Goal: Task Accomplishment & Management: Use online tool/utility

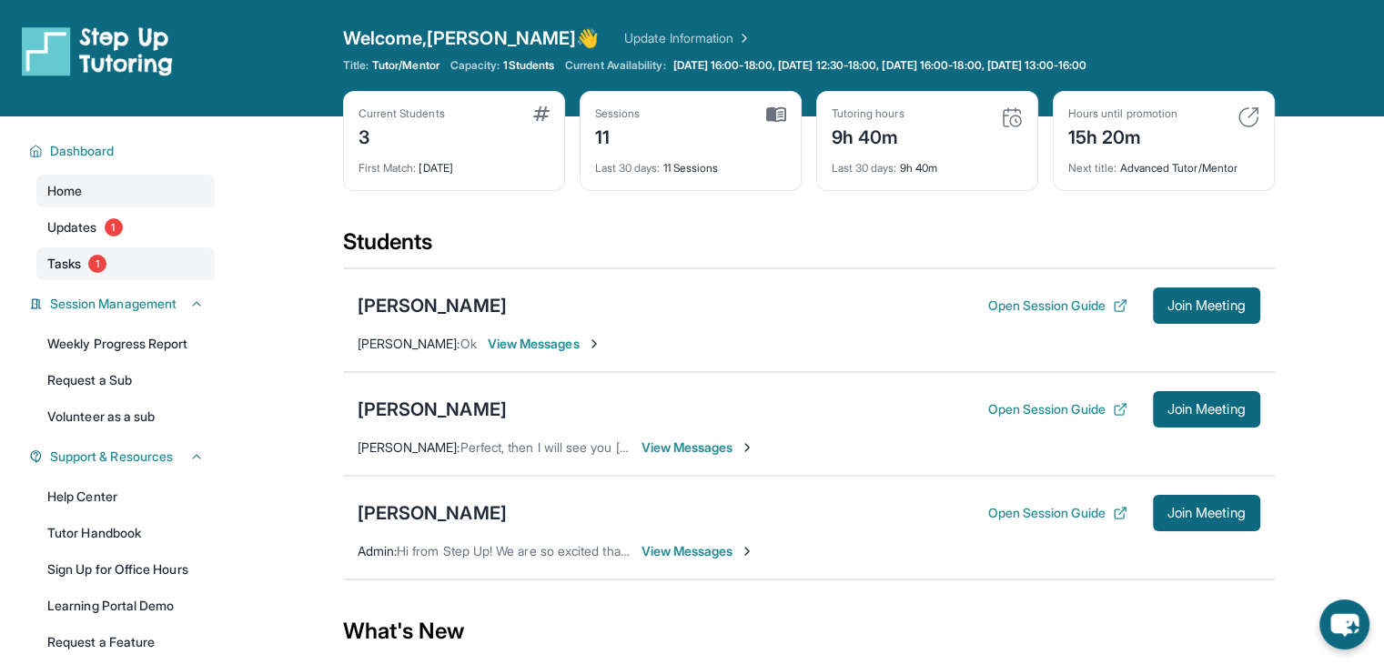
click at [62, 263] on span "Tasks" at bounding box center [64, 264] width 34 height 18
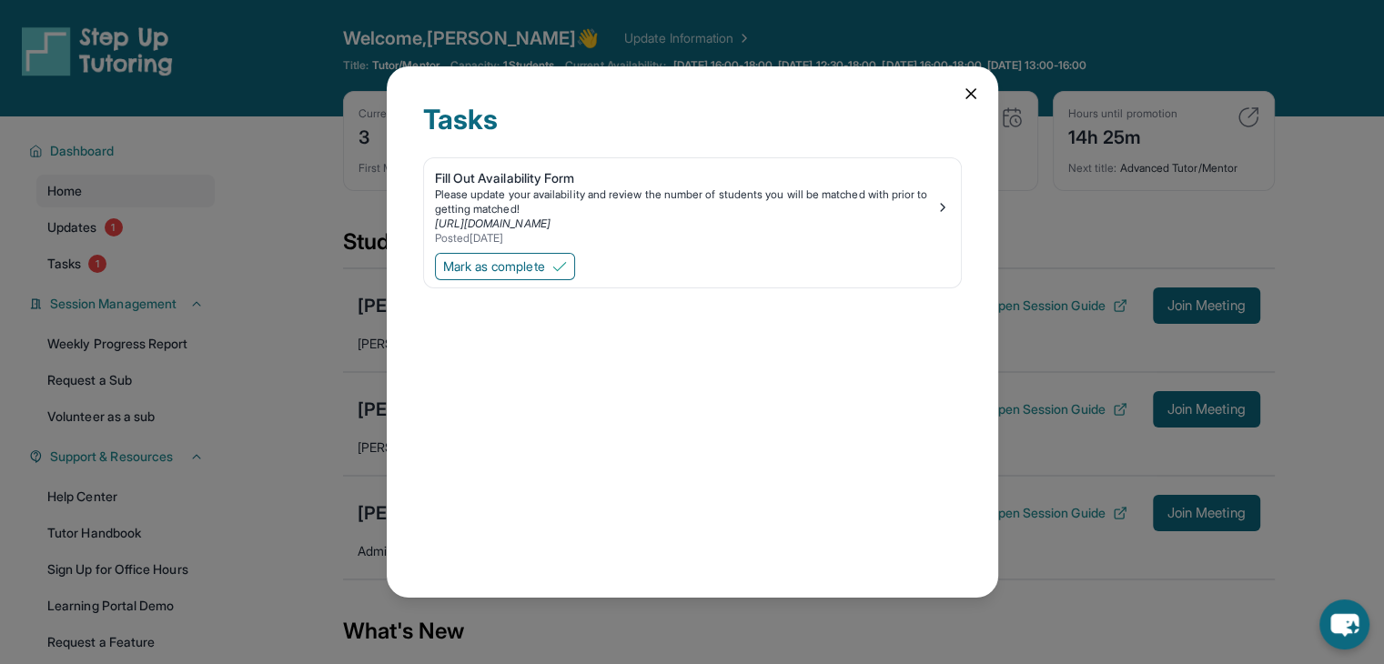
click at [976, 97] on icon at bounding box center [971, 94] width 18 height 18
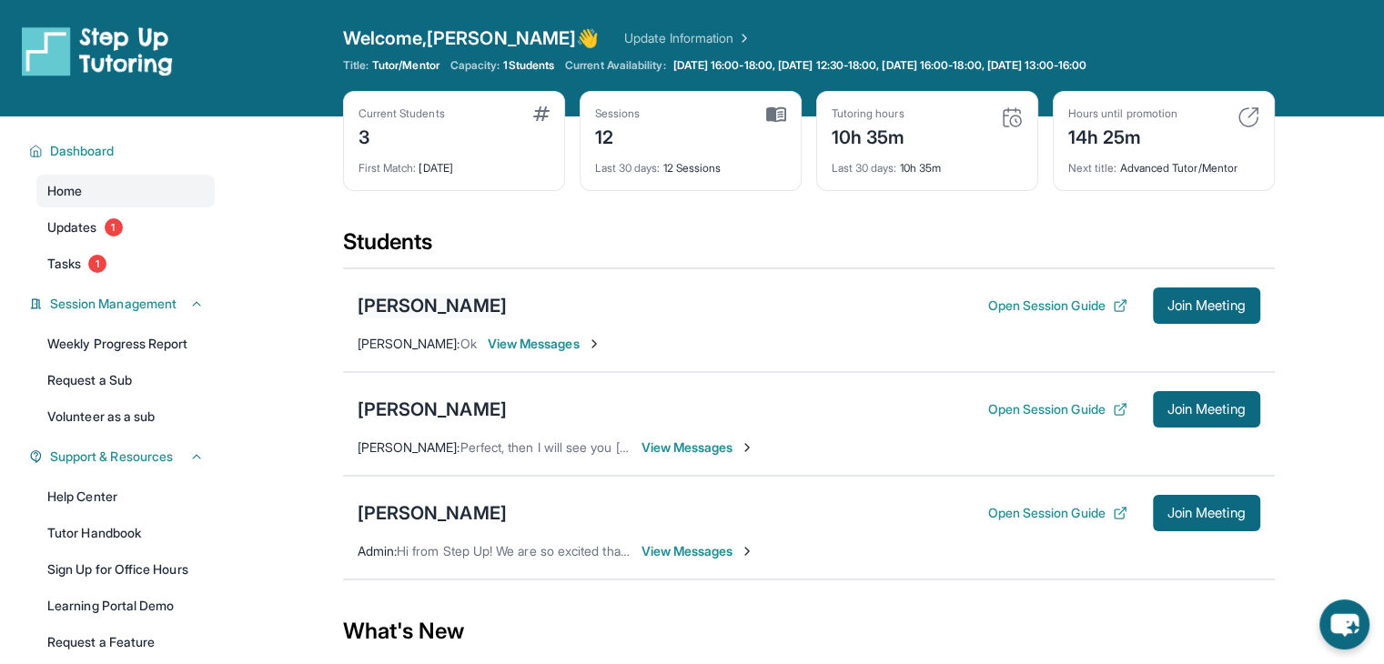
click at [470, 298] on div "[PERSON_NAME]" at bounding box center [432, 305] width 149 height 25
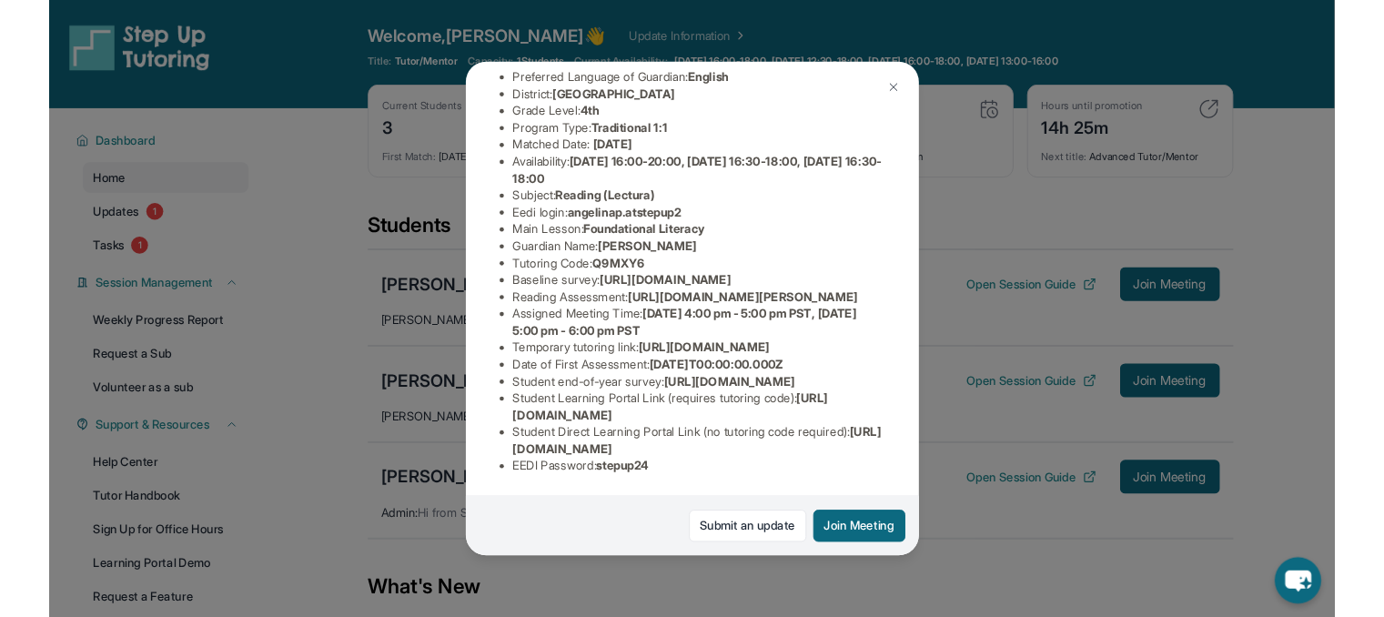
scroll to position [389, 0]
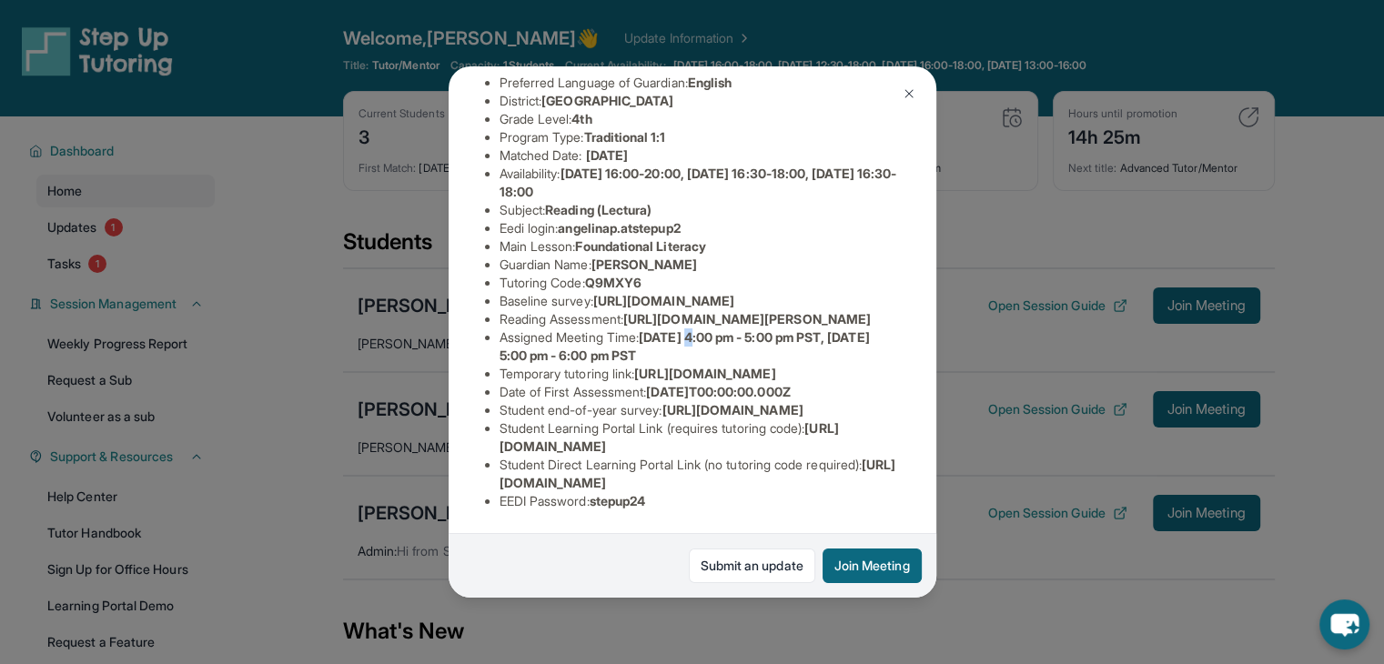
drag, startPoint x: 703, startPoint y: 213, endPoint x: 713, endPoint y: 211, distance: 10.2
click at [713, 329] on span "[DATE] 4:00 pm - 5:00 pm PST, [DATE] 5:00 pm - 6:00 pm PST" at bounding box center [685, 346] width 370 height 34
click at [775, 329] on span "[DATE] 4:00 pm - 5:00 pm PST, [DATE] 5:00 pm - 6:00 pm PST" at bounding box center [685, 346] width 370 height 34
click at [986, 358] on div "[PERSON_NAME] Guardian: [PERSON_NAME] Student Information [URL][DOMAIN_NAME] Pr…" at bounding box center [692, 332] width 1384 height 664
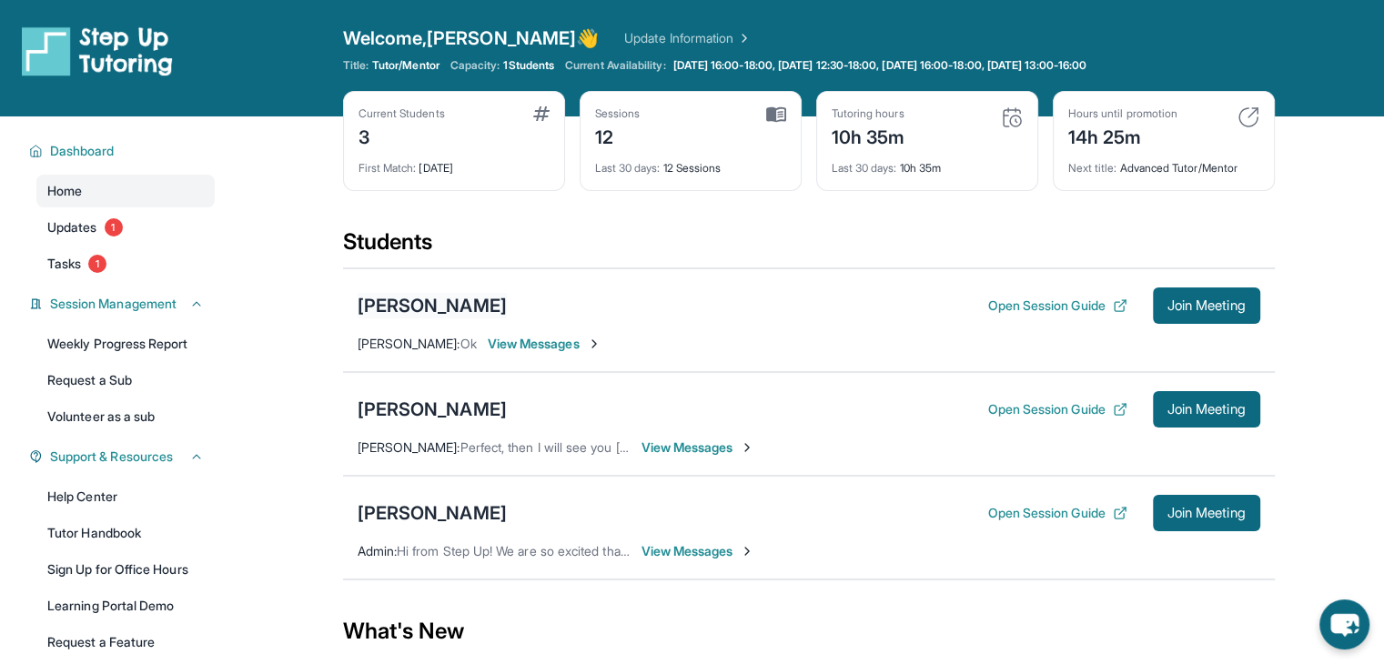
click at [465, 298] on div "[PERSON_NAME]" at bounding box center [432, 305] width 149 height 25
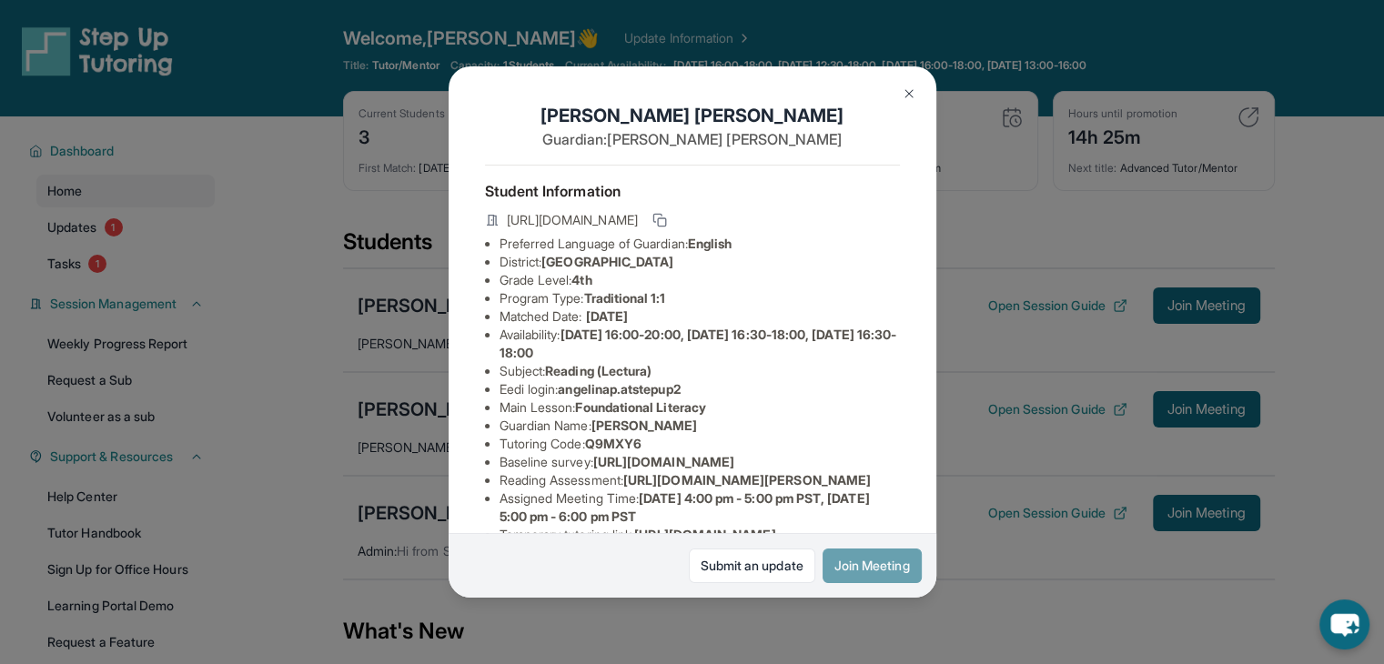
click at [888, 554] on button "Join Meeting" at bounding box center [872, 566] width 99 height 35
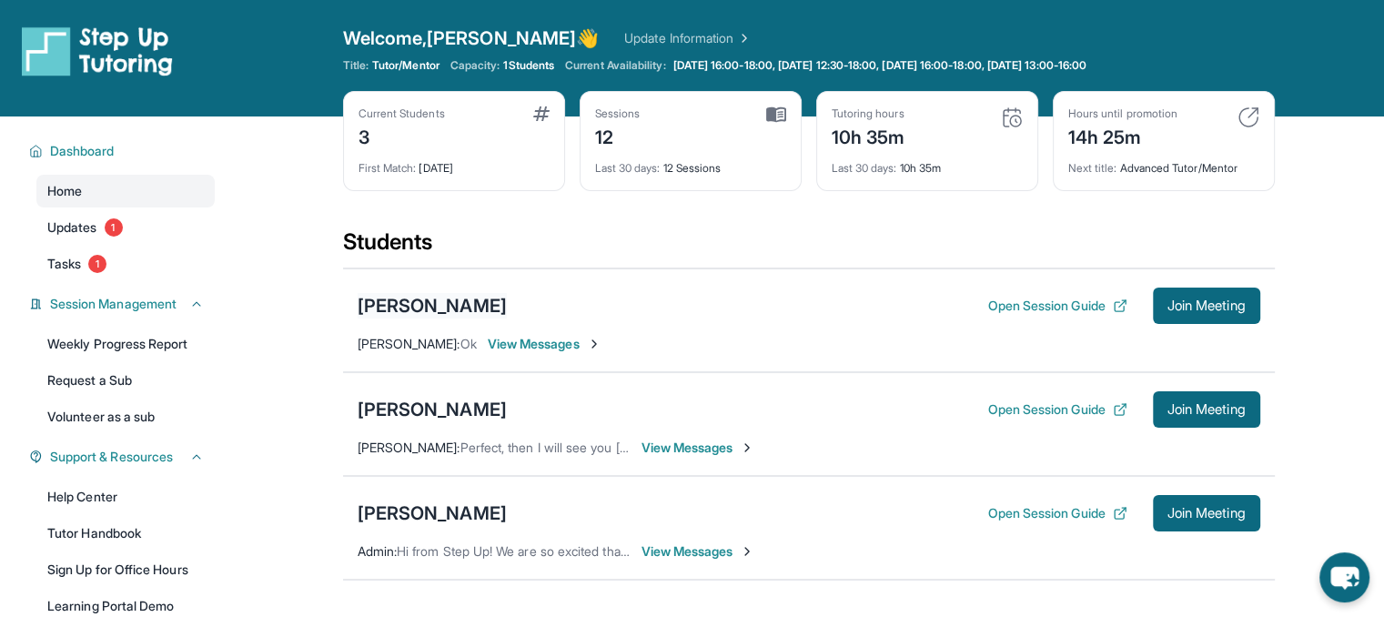
click at [446, 310] on div "[PERSON_NAME]" at bounding box center [432, 305] width 149 height 25
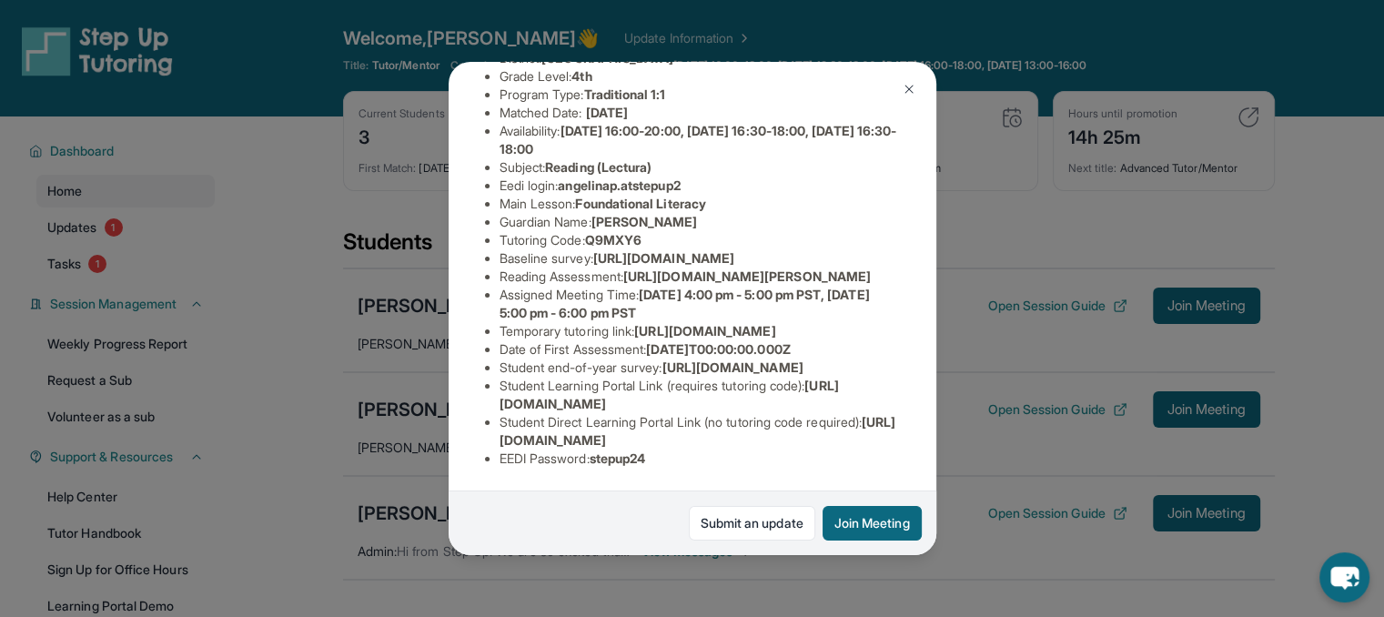
scroll to position [427, 0]
